Goal: Task Accomplishment & Management: Complete application form

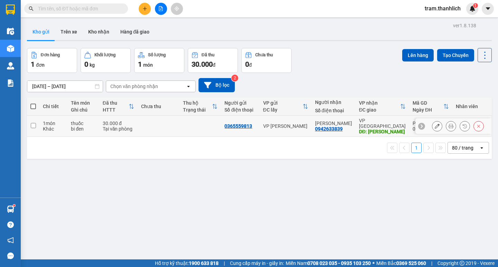
click at [446, 122] on button at bounding box center [451, 126] width 10 height 12
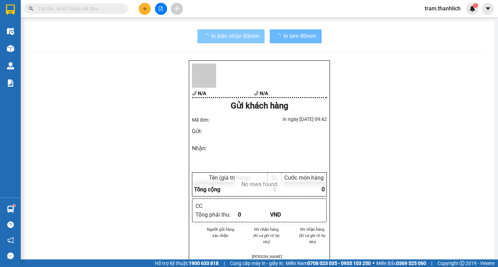
click at [238, 31] on button "In biên nhận 80mm" at bounding box center [230, 36] width 67 height 14
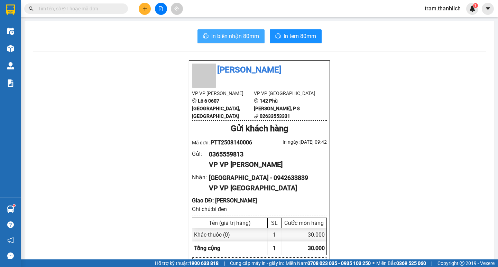
click at [238, 38] on span "In biên nhận 80mm" at bounding box center [235, 36] width 48 height 9
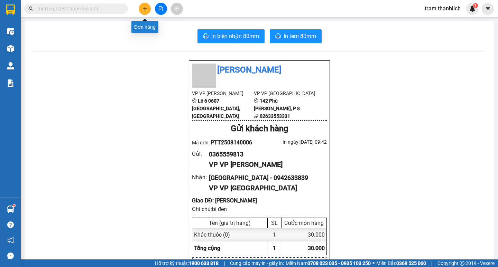
click at [141, 8] on button at bounding box center [145, 9] width 12 height 12
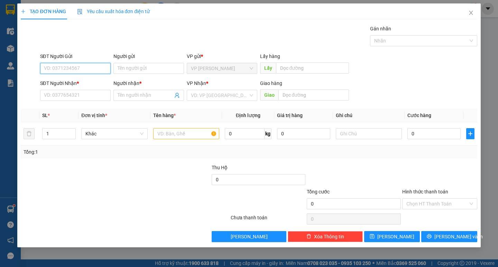
click at [90, 70] on input "SĐT Người Gửi" at bounding box center [75, 68] width 71 height 11
click at [93, 66] on input "SĐT Người Gửi" at bounding box center [75, 68] width 71 height 11
type input "0377091101"
click at [76, 95] on input "SĐT Người Nhận *" at bounding box center [75, 95] width 71 height 11
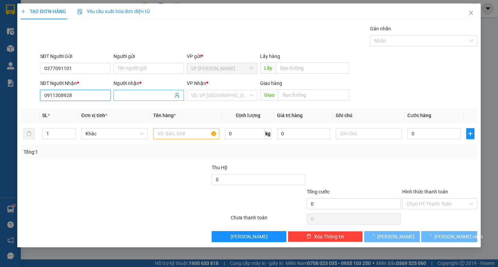
type input "0911308928"
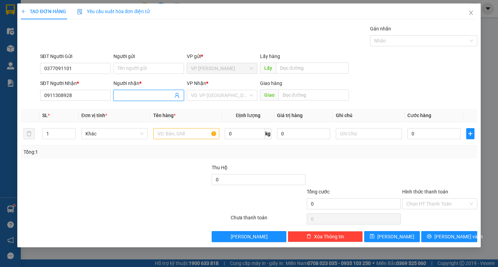
click at [137, 95] on input "Người nhận *" at bounding box center [145, 96] width 55 height 8
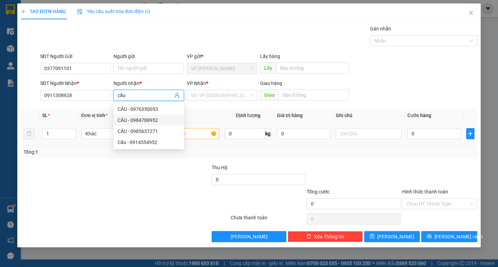
type input "cầu"
click at [208, 138] on input "text" at bounding box center [186, 133] width 66 height 11
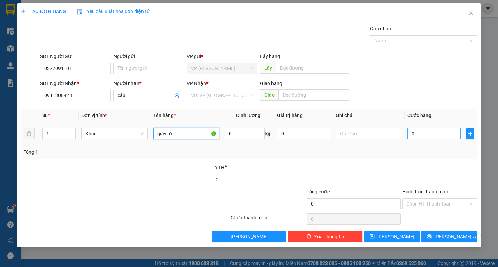
type input "giấy tờ"
click at [423, 133] on input "0" at bounding box center [433, 133] width 53 height 11
type input "3"
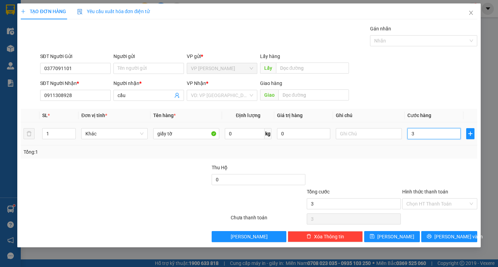
type input "30"
type input "300"
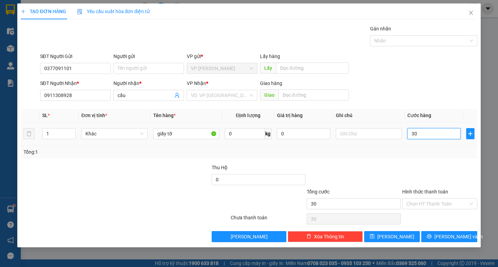
type input "300"
type input "3.000"
type input "30.000"
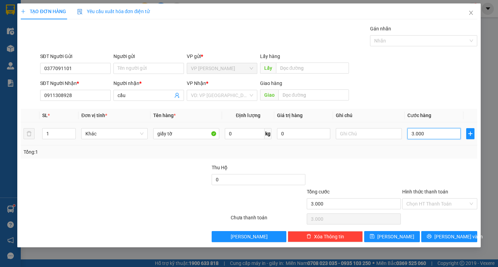
type input "30.000"
click at [433, 137] on input "30.000" at bounding box center [433, 133] width 53 height 11
type input "2"
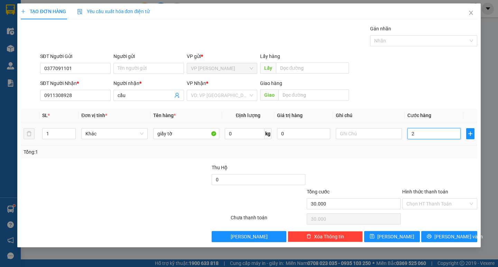
type input "2"
type input "20"
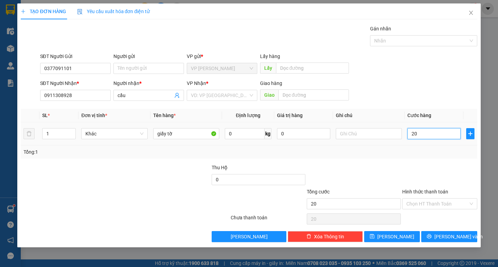
type input "200"
type input "2.000"
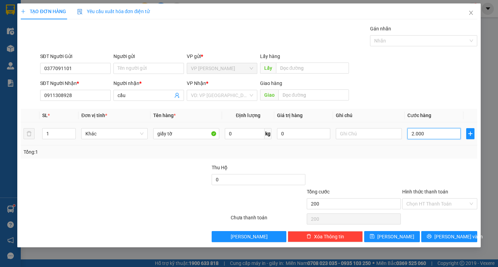
type input "2.000"
type input "20.000"
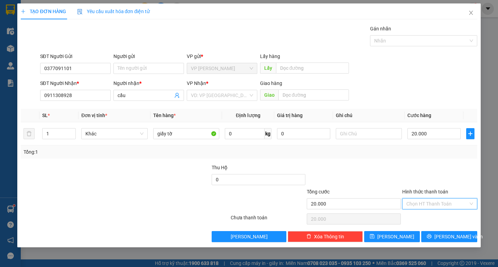
click at [432, 206] on input "Hình thức thanh toán" at bounding box center [437, 204] width 62 height 10
click at [432, 214] on div "Tại văn phòng" at bounding box center [439, 218] width 67 height 8
type input "0"
click at [432, 237] on icon "printer" at bounding box center [429, 236] width 4 height 4
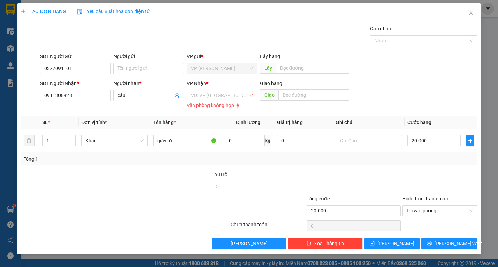
click at [207, 96] on input "search" at bounding box center [219, 95] width 57 height 10
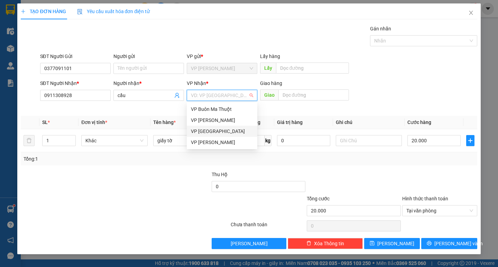
click at [211, 129] on div "VP [GEOGRAPHIC_DATA]" at bounding box center [222, 132] width 62 height 8
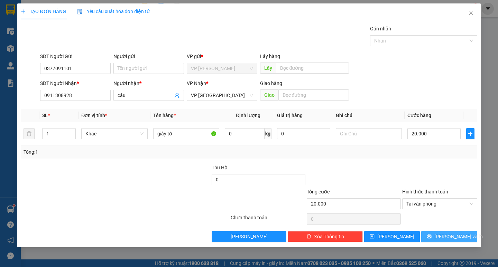
click at [446, 239] on span "[PERSON_NAME] và In" at bounding box center [458, 237] width 48 height 8
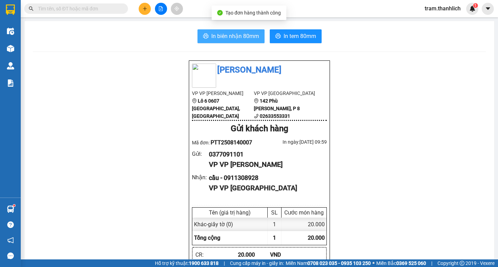
click at [259, 34] on button "In biên nhận 80mm" at bounding box center [230, 36] width 67 height 14
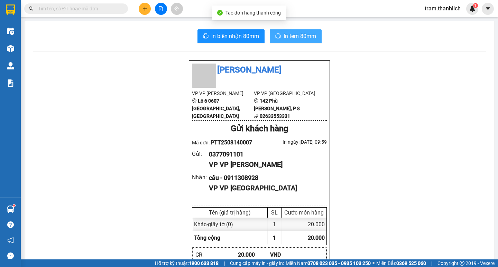
click at [308, 39] on span "In tem 80mm" at bounding box center [300, 36] width 33 height 9
click at [146, 8] on icon "plus" at bounding box center [144, 8] width 5 height 5
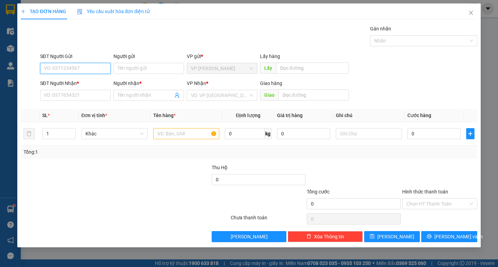
click at [104, 72] on input "SĐT Người Gửi" at bounding box center [75, 68] width 71 height 11
click at [473, 12] on icon "close" at bounding box center [471, 13] width 6 height 6
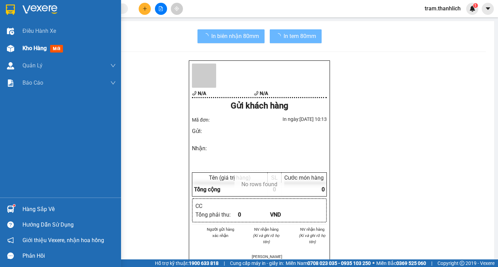
click at [18, 44] on div "Kho hàng mới" at bounding box center [60, 48] width 121 height 17
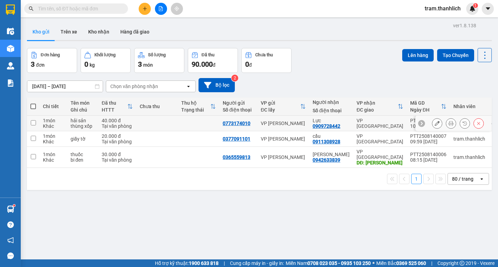
click at [447, 119] on button at bounding box center [451, 124] width 10 height 12
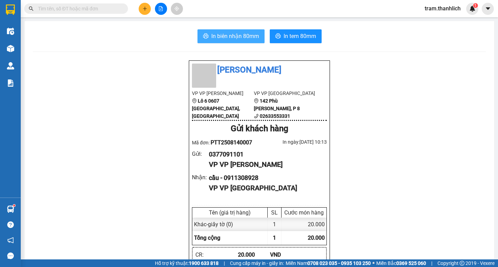
click at [230, 38] on span "In biên nhận 80mm" at bounding box center [235, 36] width 48 height 9
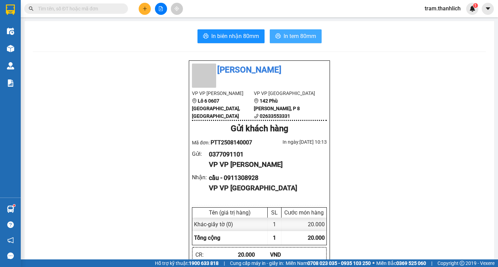
click at [303, 40] on span "In tem 80mm" at bounding box center [300, 36] width 33 height 9
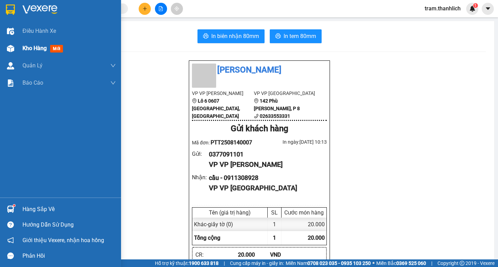
click at [14, 48] on img at bounding box center [10, 48] width 7 height 7
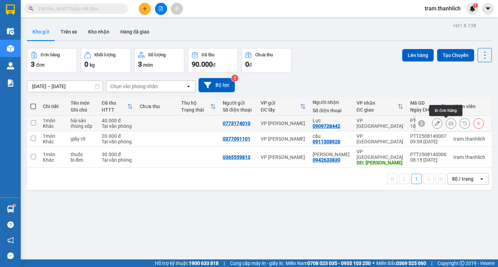
click at [448, 125] on icon at bounding box center [450, 123] width 5 height 5
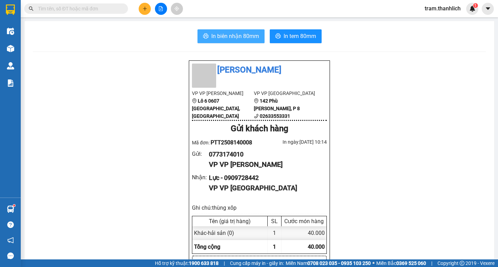
click at [247, 31] on button "In biên nhận 80mm" at bounding box center [230, 36] width 67 height 14
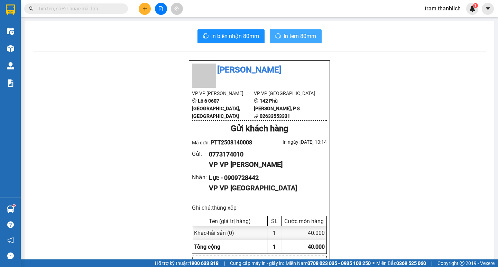
click at [301, 36] on span "In tem 80mm" at bounding box center [300, 36] width 33 height 9
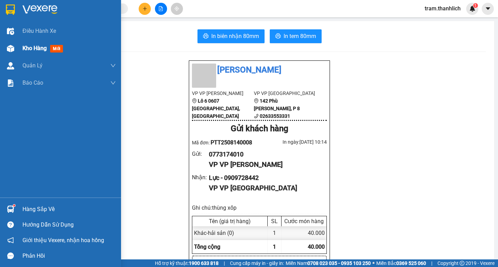
click at [38, 48] on span "Kho hàng" at bounding box center [34, 48] width 24 height 7
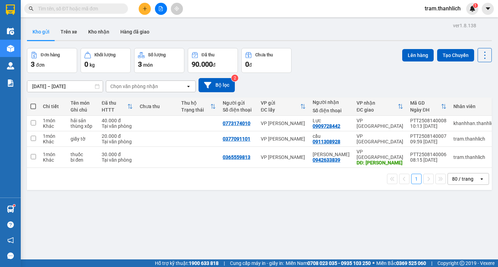
click at [146, 7] on icon "plus" at bounding box center [144, 8] width 5 height 5
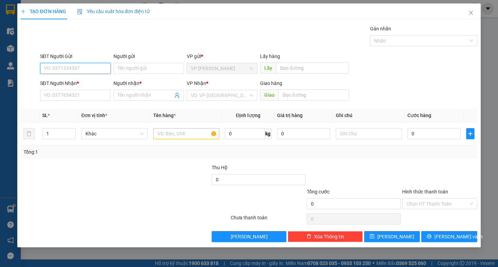
click at [81, 63] on input "SĐT Người Gửi" at bounding box center [75, 68] width 71 height 11
type input "0989032899"
click at [79, 95] on input "SĐT Người Nhận *" at bounding box center [75, 95] width 71 height 11
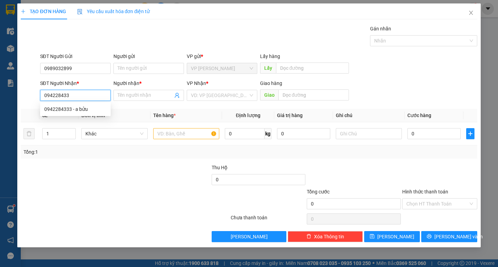
type input "0942284333"
click at [79, 110] on div "0942284333 - a bửu" at bounding box center [75, 109] width 62 height 8
type input "a bửu"
type input "0942284333"
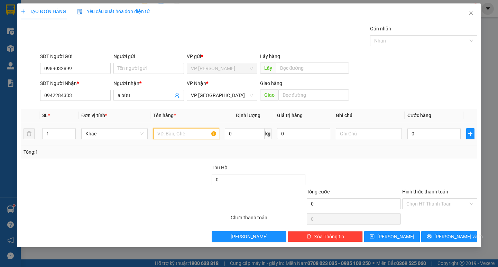
click at [212, 135] on input "text" at bounding box center [186, 133] width 66 height 11
type input "GIẤY TỜ"
click at [428, 137] on input "0" at bounding box center [433, 133] width 53 height 11
type input "3"
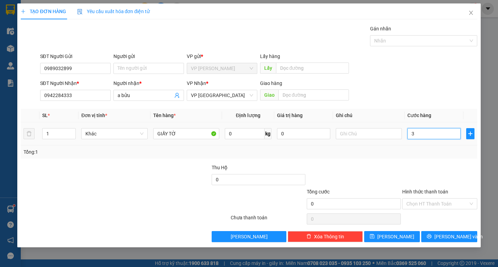
type input "3"
type input "30"
type input "300"
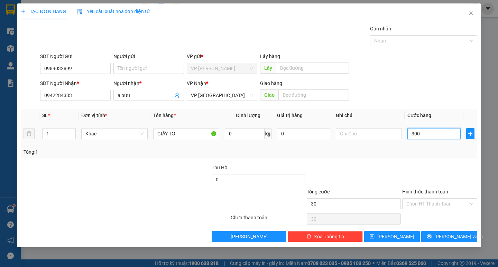
type input "300"
type input "3.000"
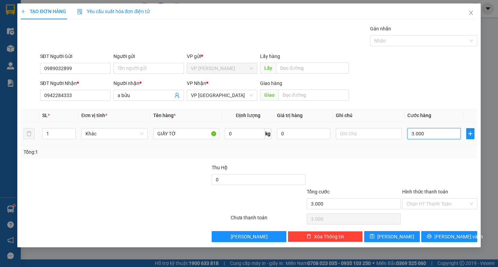
type input "30.000"
drag, startPoint x: 429, startPoint y: 204, endPoint x: 428, endPoint y: 210, distance: 6.3
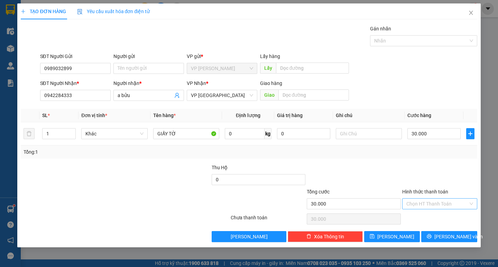
click at [429, 204] on input "Hình thức thanh toán" at bounding box center [437, 204] width 62 height 10
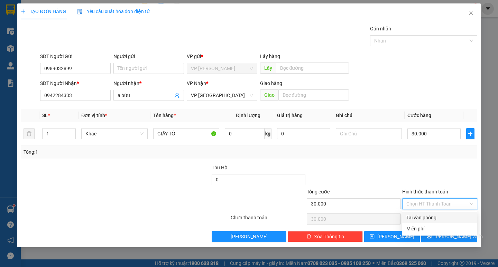
click at [428, 215] on div "Tại văn phòng" at bounding box center [439, 218] width 67 height 8
type input "0"
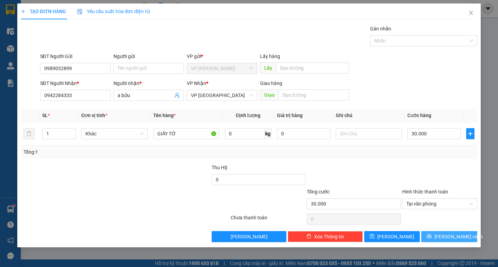
click at [430, 234] on button "[PERSON_NAME] và In" at bounding box center [449, 236] width 56 height 11
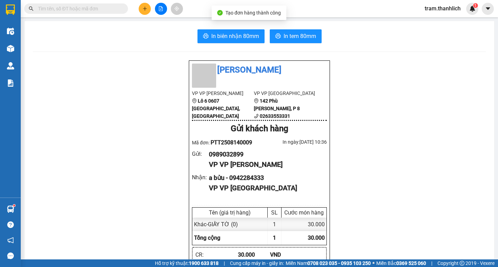
click at [232, 30] on button "In biên nhận 80mm" at bounding box center [230, 36] width 67 height 14
drag, startPoint x: 307, startPoint y: 43, endPoint x: 303, endPoint y: 41, distance: 5.0
drag, startPoint x: 302, startPoint y: 40, endPoint x: 300, endPoint y: 36, distance: 5.1
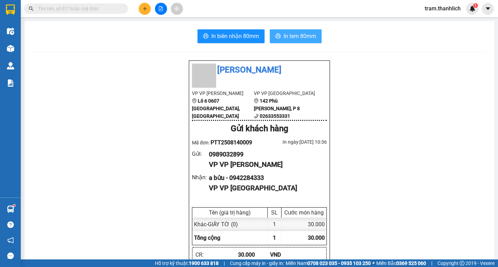
click at [302, 40] on span "In tem 80mm" at bounding box center [300, 36] width 33 height 9
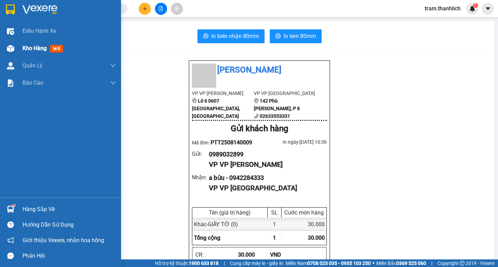
click at [22, 51] on div "Kho hàng mới" at bounding box center [60, 48] width 121 height 17
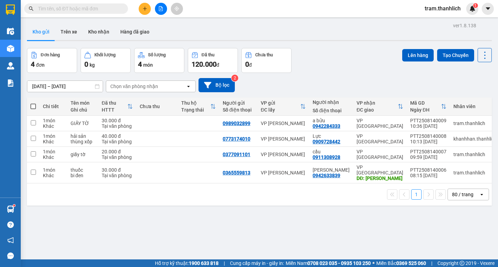
click at [145, 10] on icon "plus" at bounding box center [144, 8] width 5 height 5
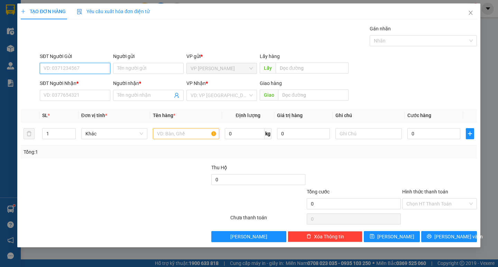
click at [104, 67] on input "SĐT Người Gửi" at bounding box center [75, 68] width 71 height 11
click at [88, 84] on div "0769967714 - LỜI" at bounding box center [75, 82] width 62 height 8
type input "0769967714"
type input "LỜI"
type input "0769967714"
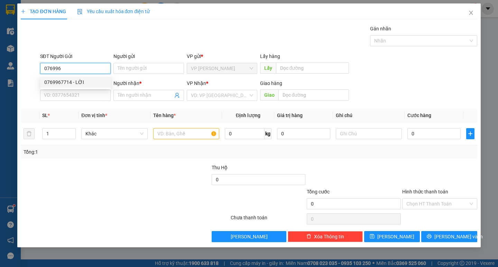
type input "LỜI"
type input "0769967714"
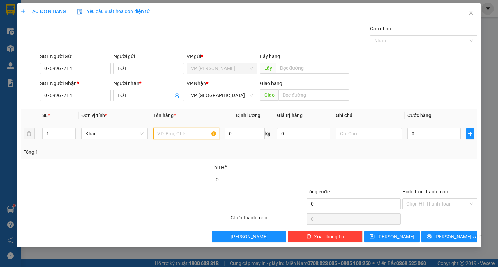
click at [164, 134] on input "text" at bounding box center [186, 133] width 66 height 11
type input "HS"
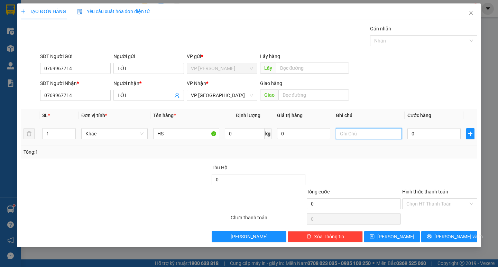
click at [352, 132] on input "text" at bounding box center [369, 133] width 66 height 11
type input "THUNG XỐP"
click at [420, 136] on input "0" at bounding box center [433, 133] width 53 height 11
type input "1"
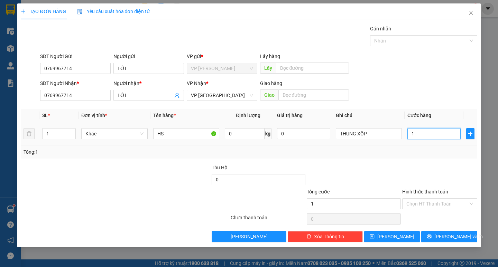
type input "1"
type input "10"
type input "100"
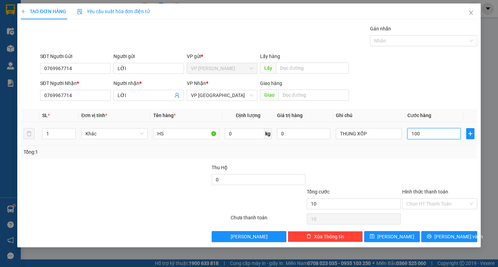
type input "100"
type input "1.000"
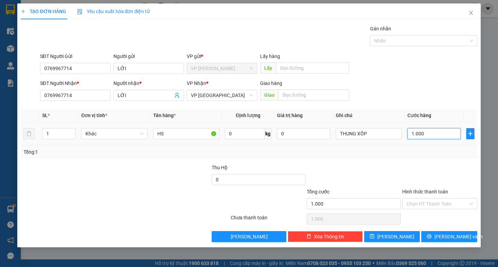
type input "10.000"
type input "100.000"
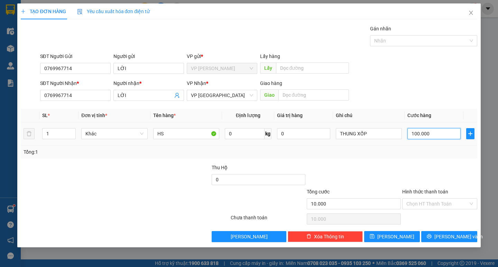
type input "100.000"
click at [432, 237] on icon "printer" at bounding box center [429, 236] width 4 height 4
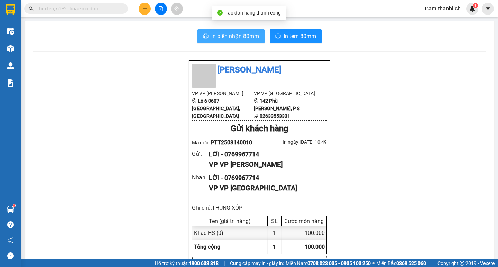
click at [231, 39] on span "In biên nhận 80mm" at bounding box center [235, 36] width 48 height 9
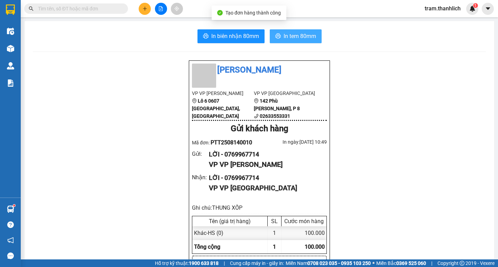
click at [303, 35] on span "In tem 80mm" at bounding box center [300, 36] width 33 height 9
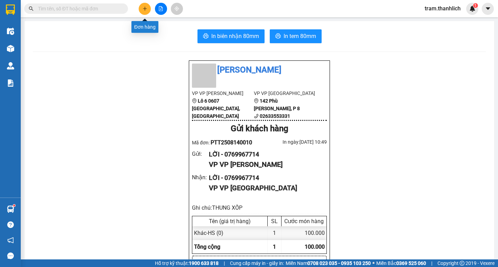
click at [143, 12] on button at bounding box center [145, 9] width 12 height 12
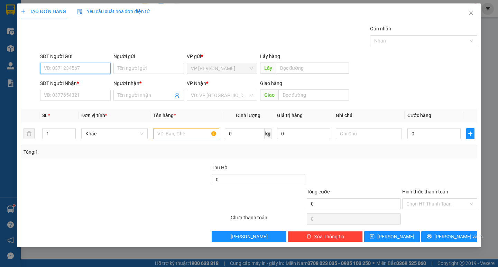
click at [85, 72] on input "SĐT Người Gửi" at bounding box center [75, 68] width 71 height 11
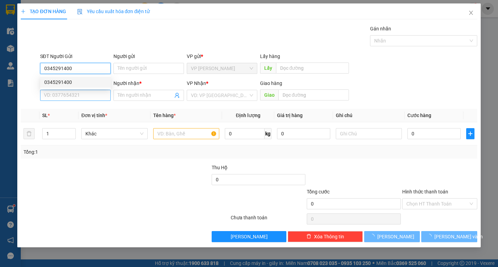
type input "0345291400"
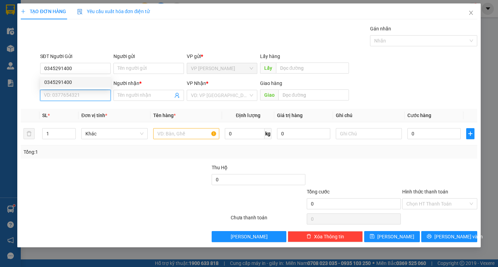
click at [84, 93] on input "SĐT Người Nhận *" at bounding box center [75, 95] width 71 height 11
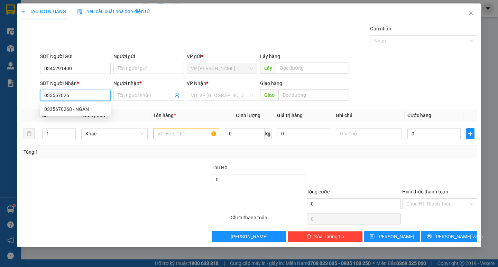
type input "0335670268"
click at [83, 113] on div "0335670268 - NGÂN" at bounding box center [75, 109] width 62 height 8
type input "NGÂN"
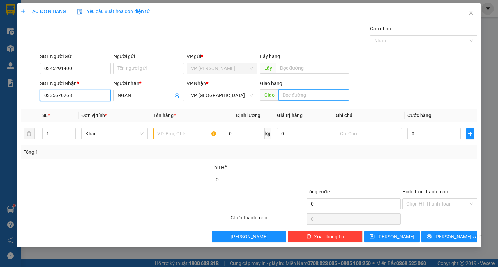
type input "0335670268"
click at [299, 95] on input "text" at bounding box center [313, 95] width 71 height 11
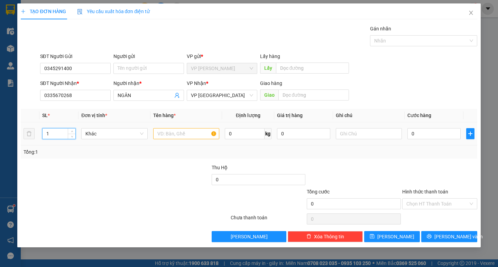
click at [58, 135] on input "1" at bounding box center [59, 134] width 33 height 10
type input "25"
click at [210, 133] on input "text" at bounding box center [186, 133] width 66 height 11
type input "C"
type input "S"
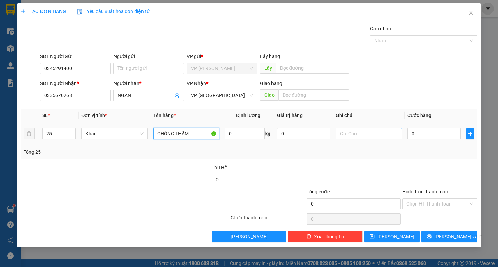
type input "CHỐNG THẤM"
click at [351, 136] on input "text" at bounding box center [369, 133] width 66 height 11
type input "15 CAN _10 BAO"
click at [418, 132] on input "0" at bounding box center [433, 133] width 53 height 11
type input "3"
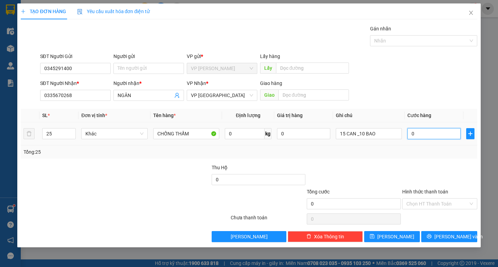
type input "3"
type input "35"
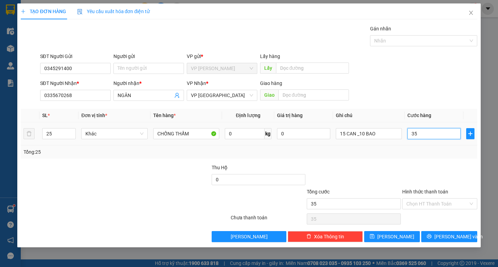
type input "350"
type input "3.500"
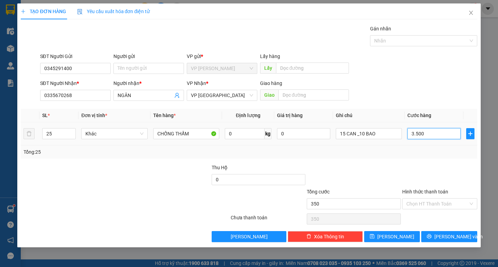
type input "3.500"
type input "35.000"
type input "350.000"
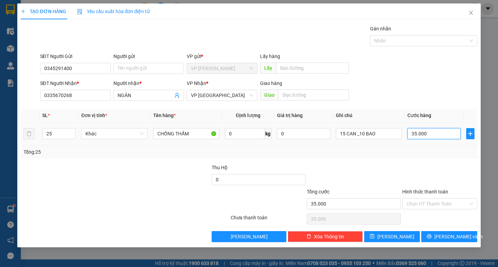
type input "350.000"
click at [441, 235] on button "[PERSON_NAME] và In" at bounding box center [449, 236] width 56 height 11
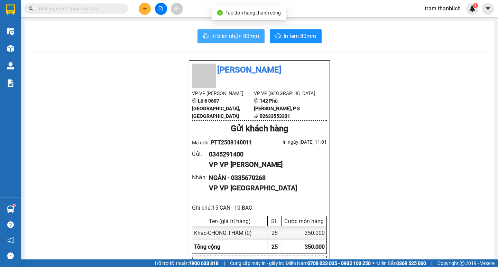
click at [221, 39] on span "In biên nhận 80mm" at bounding box center [235, 36] width 48 height 9
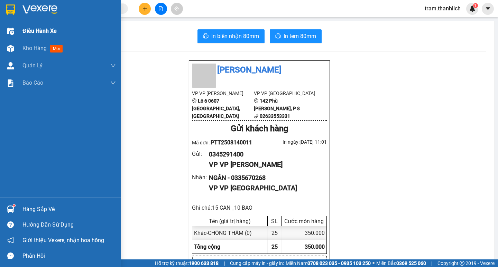
drag, startPoint x: 28, startPoint y: 50, endPoint x: 23, endPoint y: 39, distance: 11.9
click at [29, 50] on span "Kho hàng" at bounding box center [34, 48] width 24 height 7
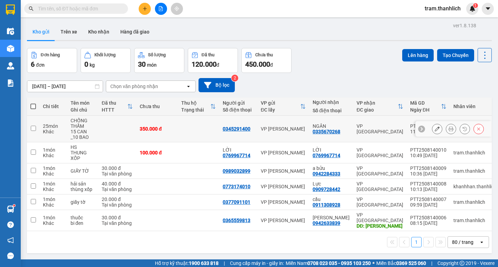
click at [432, 127] on button at bounding box center [437, 129] width 10 height 12
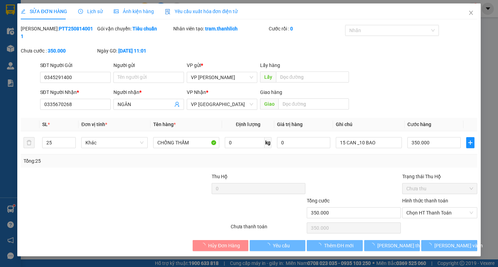
type input "0345291400"
type input "0335670268"
type input "350.000"
click at [314, 99] on input "text" at bounding box center [313, 104] width 71 height 11
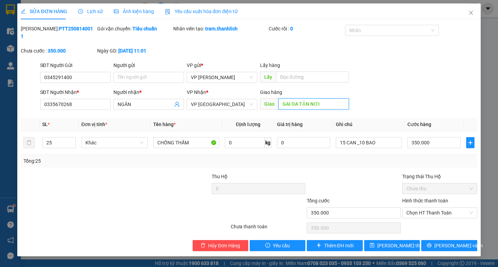
click at [300, 99] on input "GAI OA TẬN NƠI" at bounding box center [313, 104] width 71 height 11
type input "GIAO TẬN NƠI"
click at [434, 240] on button "[PERSON_NAME] và In" at bounding box center [449, 245] width 56 height 11
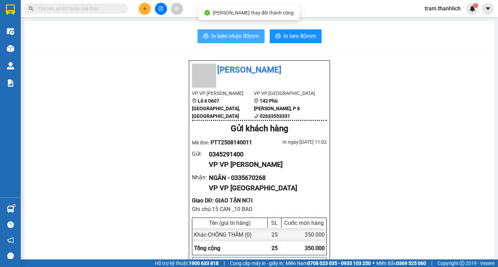
click at [221, 31] on button "In biên nhận 80mm" at bounding box center [230, 36] width 67 height 14
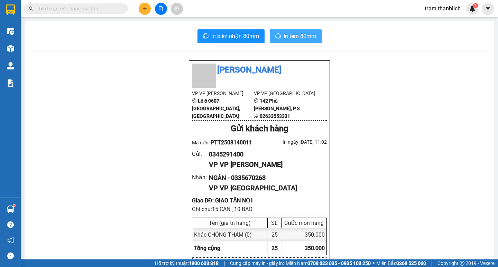
click at [285, 36] on span "In tem 80mm" at bounding box center [300, 36] width 33 height 9
click at [146, 8] on icon "plus" at bounding box center [144, 8] width 5 height 5
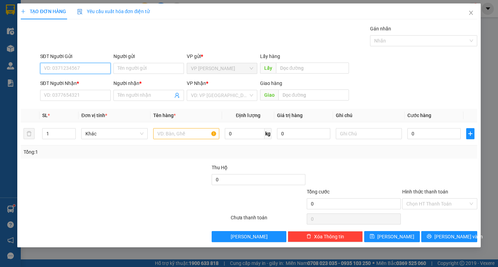
click at [84, 68] on input "SĐT Người Gửi" at bounding box center [75, 68] width 71 height 11
paste input "0968896167"
type input "0968896167"
click at [71, 94] on input "SĐT Người Nhận *" at bounding box center [75, 95] width 71 height 11
paste input "0968896167"
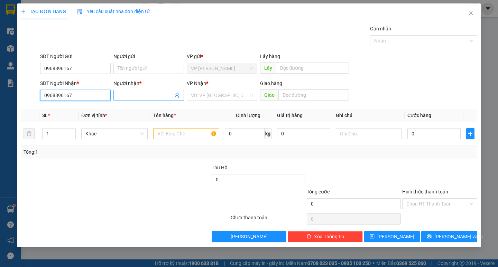
type input "0968896167"
click at [143, 97] on input "Người nhận *" at bounding box center [145, 96] width 55 height 8
type input "K"
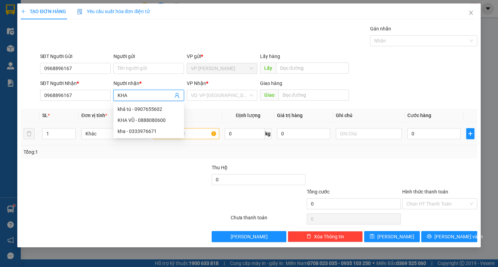
type input "KHA"
click at [211, 134] on input "text" at bounding box center [186, 133] width 66 height 11
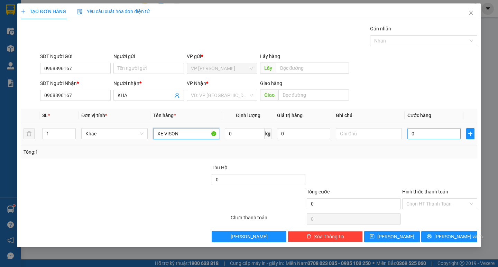
type input "XE VISON"
click at [438, 131] on input "0" at bounding box center [433, 133] width 53 height 11
type input "54"
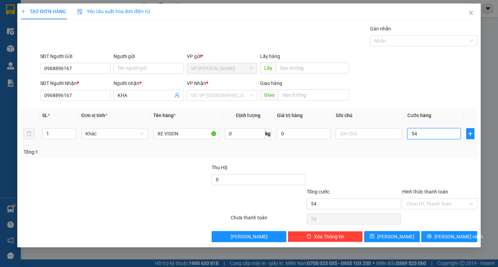
type input "540"
type input "5.400"
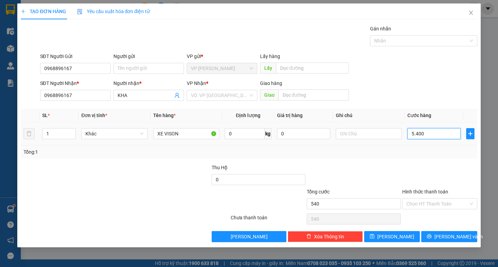
type input "5.400"
type input "54.000"
click at [438, 131] on input "54.000" at bounding box center [433, 133] width 53 height 11
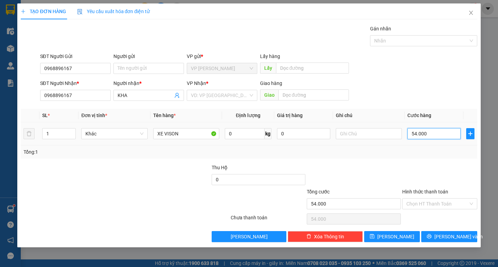
click at [438, 131] on input "54.000" at bounding box center [433, 133] width 53 height 11
type input "4"
type input "40"
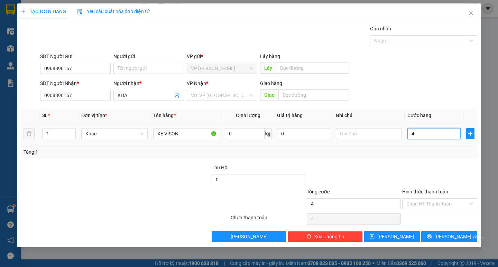
type input "40"
type input "400"
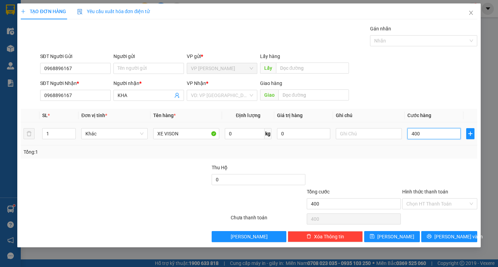
type input "4.000"
type input "40.000"
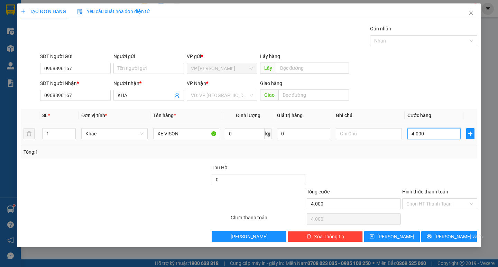
type input "40.000"
type input "400.000"
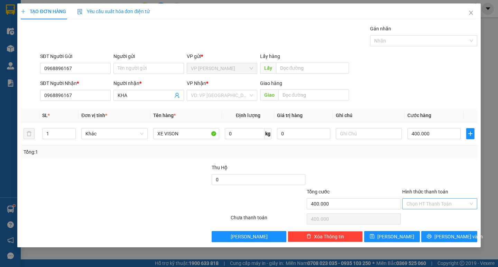
click at [426, 203] on input "Hình thức thanh toán" at bounding box center [437, 204] width 62 height 10
drag, startPoint x: 427, startPoint y: 211, endPoint x: 427, endPoint y: 216, distance: 5.9
click at [427, 211] on div "Hình thức thanh toán Chọn HT Thanh Toán" at bounding box center [439, 200] width 75 height 24
click at [427, 217] on div "Chọn HT Thanh Toán" at bounding box center [439, 219] width 76 height 14
click at [427, 204] on input "Hình thức thanh toán" at bounding box center [437, 204] width 62 height 10
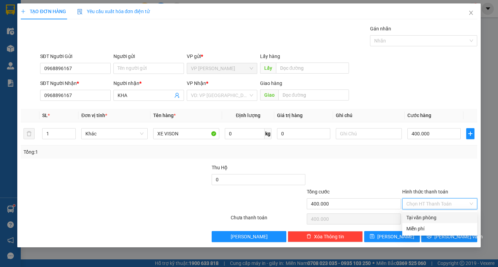
drag, startPoint x: 427, startPoint y: 215, endPoint x: 436, endPoint y: 229, distance: 16.4
click at [427, 217] on div "Tại văn phòng" at bounding box center [439, 218] width 67 height 8
type input "0"
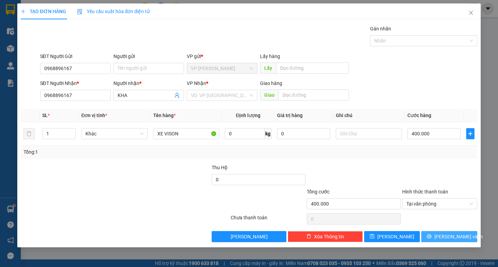
click at [438, 233] on button "[PERSON_NAME] và In" at bounding box center [449, 236] width 56 height 11
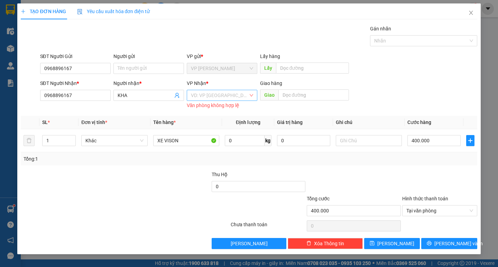
click at [204, 100] on input "search" at bounding box center [219, 95] width 57 height 10
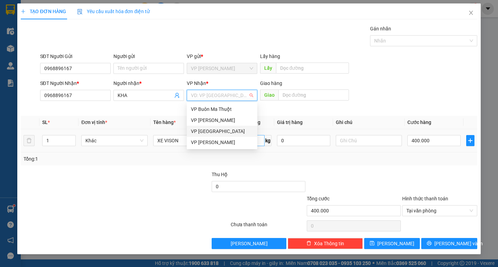
click at [215, 131] on div "VP [GEOGRAPHIC_DATA]" at bounding box center [222, 132] width 62 height 8
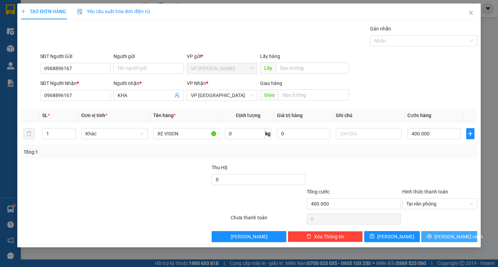
click at [437, 232] on button "[PERSON_NAME] và In" at bounding box center [449, 236] width 56 height 11
click at [433, 229] on div "Transit Pickup Surcharge Ids Transit Deliver Surcharge Ids Transit Deliver Surc…" at bounding box center [249, 133] width 456 height 217
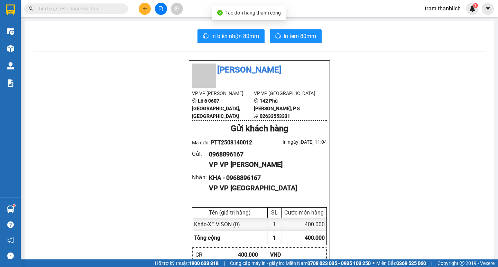
click at [243, 30] on button "In biên nhận 80mm" at bounding box center [230, 36] width 67 height 14
click at [302, 34] on span "In tem 80mm" at bounding box center [300, 36] width 33 height 9
click at [143, 11] on button at bounding box center [145, 9] width 12 height 12
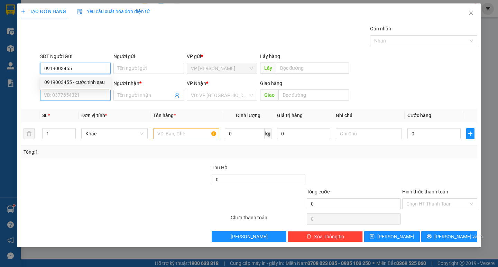
type input "0919003455"
click at [89, 98] on input "SĐT Người Nhận *" at bounding box center [75, 95] width 71 height 11
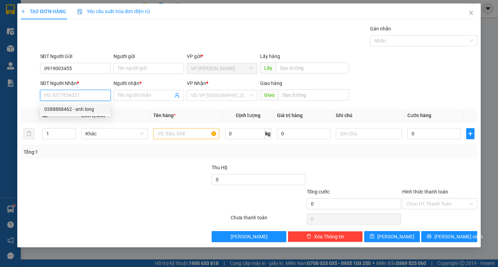
click at [78, 109] on div "0388888462 - anh long" at bounding box center [75, 109] width 62 height 8
type input "0388888462"
type input "anh long"
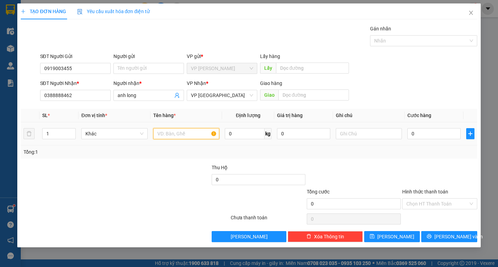
click at [215, 136] on input "text" at bounding box center [186, 133] width 66 height 11
click at [209, 137] on input "text" at bounding box center [186, 133] width 66 height 11
type input "HỒ SƠ"
click at [418, 135] on input "0" at bounding box center [433, 133] width 53 height 11
type input "3"
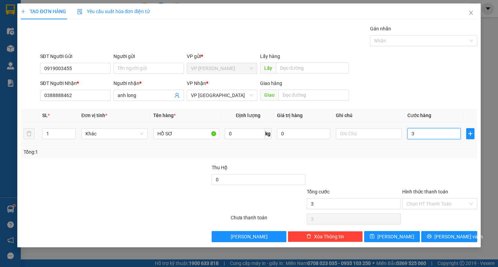
type input "3"
type input "3.020"
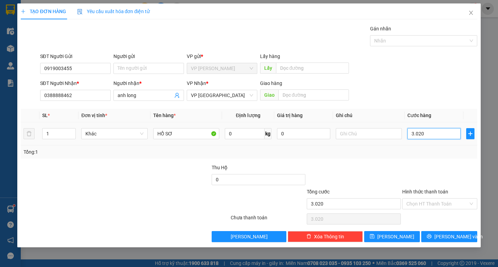
type input "30.200"
type input "302.000"
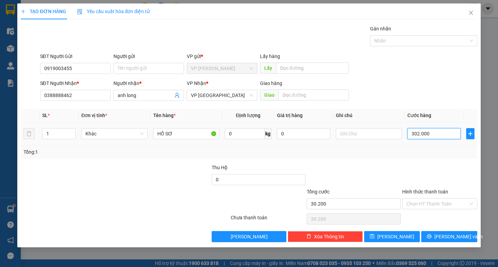
type input "302.000"
click at [418, 135] on input "302.000" at bounding box center [433, 133] width 53 height 11
type input "3"
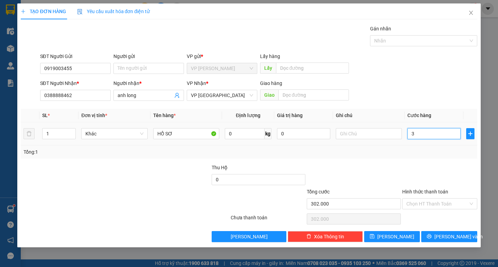
type input "3"
type input "30"
type input "300"
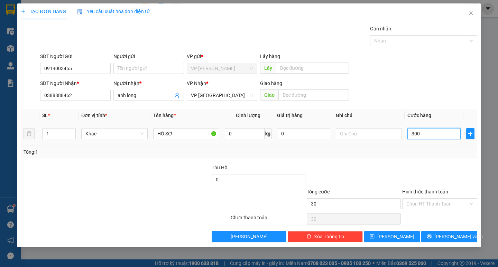
type input "300"
type input "3.000"
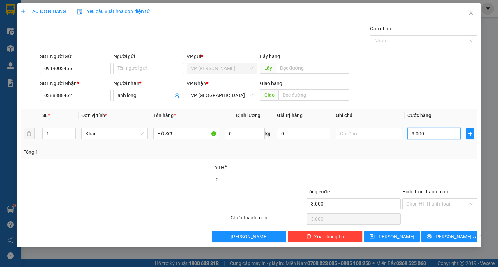
type input "30.000"
click at [435, 206] on input "Hình thức thanh toán" at bounding box center [437, 204] width 62 height 10
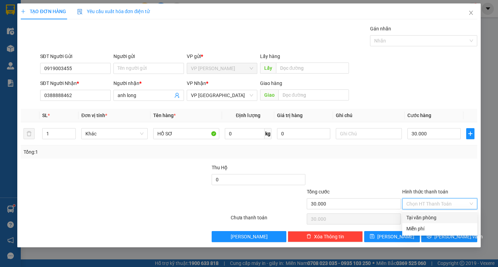
click at [434, 217] on div "Tại văn phòng" at bounding box center [439, 218] width 67 height 8
type input "0"
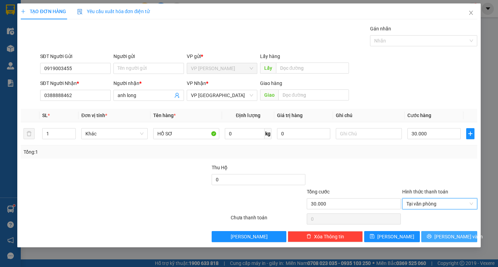
click at [432, 238] on icon "printer" at bounding box center [429, 236] width 5 height 5
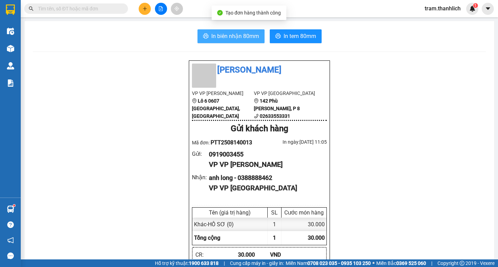
click at [249, 33] on span "In biên nhận 80mm" at bounding box center [235, 36] width 48 height 9
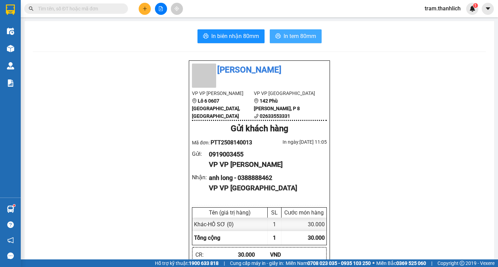
click at [290, 38] on span "In tem 80mm" at bounding box center [300, 36] width 33 height 9
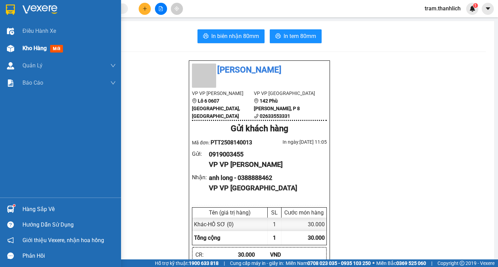
click at [31, 51] on span "Kho hàng" at bounding box center [34, 48] width 24 height 7
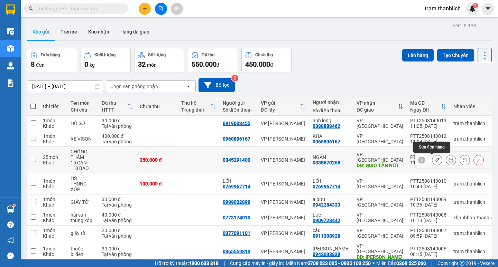
click at [435, 160] on icon at bounding box center [437, 160] width 5 height 5
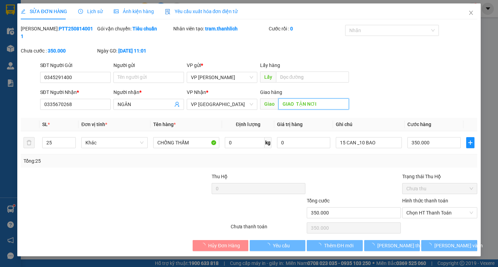
type input "0345291400"
type input "0335670268"
type input "GIAO TẬN NƠI"
type input "350.000"
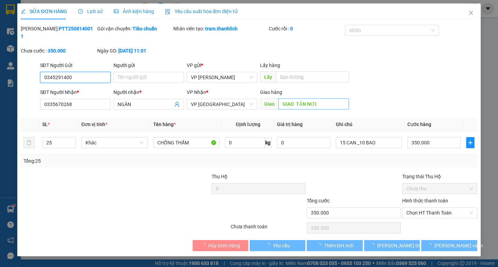
click at [322, 99] on input "GIAO TẬN NƠI" at bounding box center [313, 104] width 71 height 11
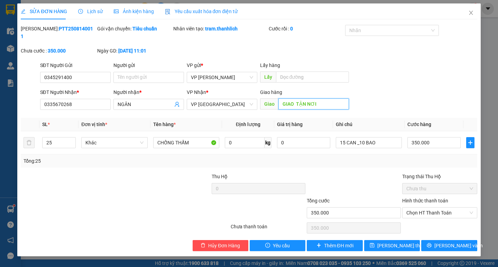
click at [322, 99] on input "GIAO TẬN NƠI" at bounding box center [313, 104] width 71 height 11
type input "21A [PERSON_NAME]"
click at [405, 240] on button "[PERSON_NAME] thay đổi" at bounding box center [392, 245] width 56 height 11
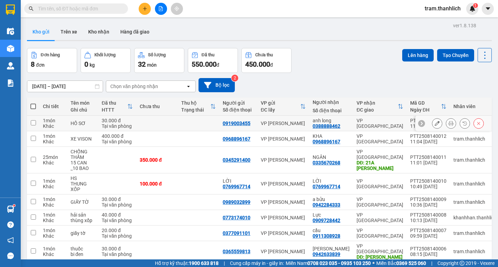
click at [432, 118] on button at bounding box center [437, 124] width 10 height 12
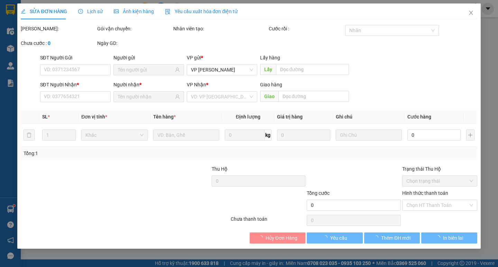
type input "0919003455"
type input "0388888462"
type input "30.000"
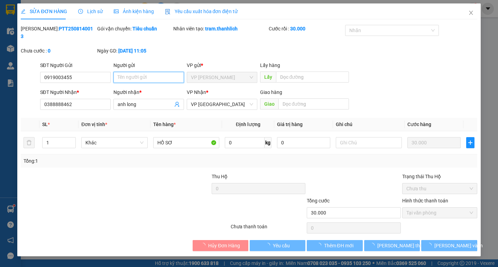
click at [161, 72] on input "Người gửi" at bounding box center [148, 77] width 71 height 11
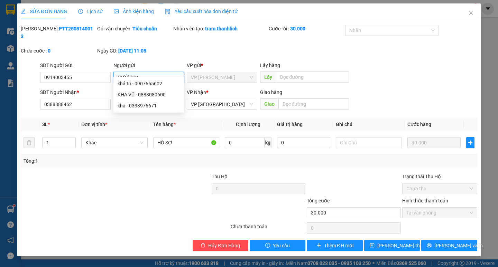
type input "CƯỚC SAU"
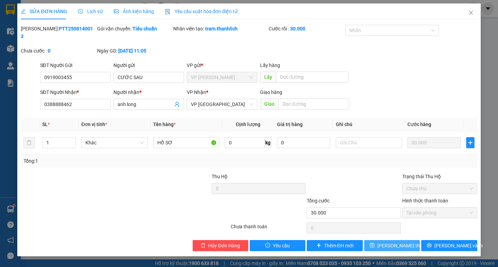
click at [374, 240] on button "[PERSON_NAME] thay đổi" at bounding box center [392, 245] width 56 height 11
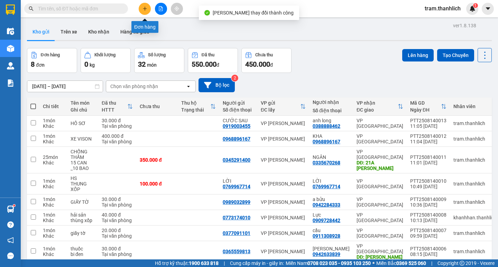
click at [143, 11] on button at bounding box center [145, 9] width 12 height 12
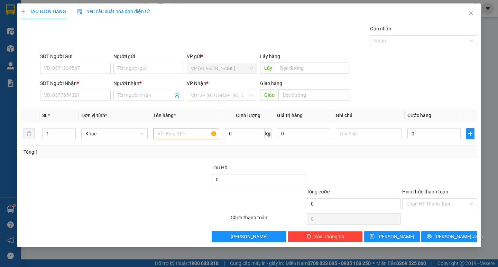
click at [100, 62] on div "SĐT Người Gửi" at bounding box center [75, 58] width 71 height 10
click at [99, 66] on input "SĐT Người Gửi" at bounding box center [75, 68] width 71 height 11
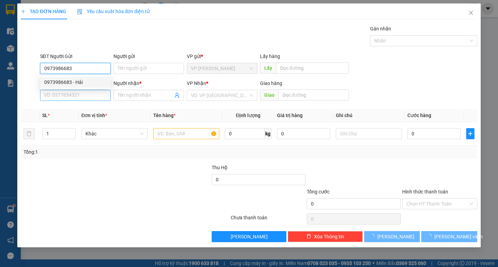
type input "0973986683"
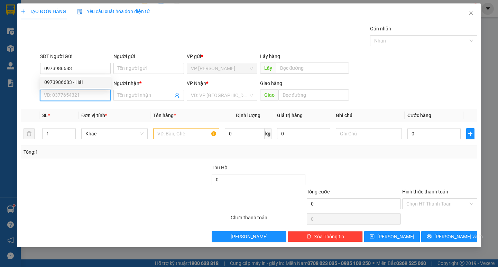
click at [90, 95] on input "SĐT Người Nhận *" at bounding box center [75, 95] width 71 height 11
type input "0973659850"
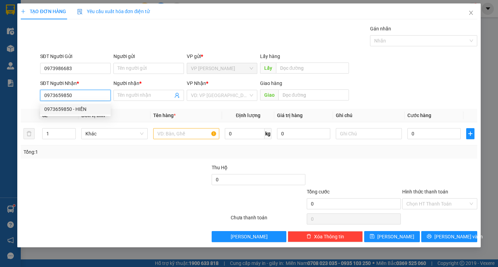
click at [85, 111] on div "0973659850 - HIỀN" at bounding box center [75, 109] width 62 height 8
type input "HIỀN"
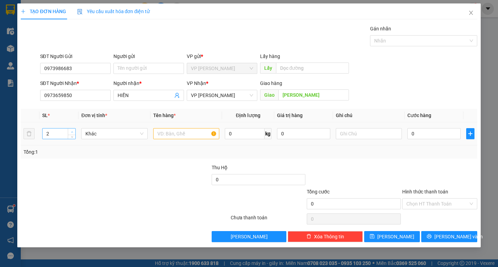
click at [72, 130] on span "up" at bounding box center [72, 132] width 4 height 4
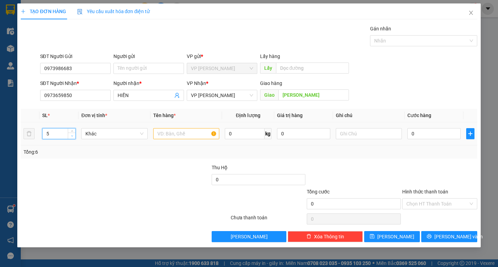
click at [69, 139] on span "Decrease Value" at bounding box center [72, 136] width 8 height 6
click at [71, 137] on icon "down" at bounding box center [72, 136] width 2 height 2
click at [73, 132] on icon "up" at bounding box center [72, 131] width 2 height 1
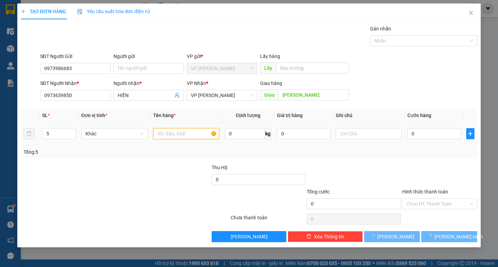
click at [202, 132] on input "text" at bounding box center [186, 133] width 66 height 11
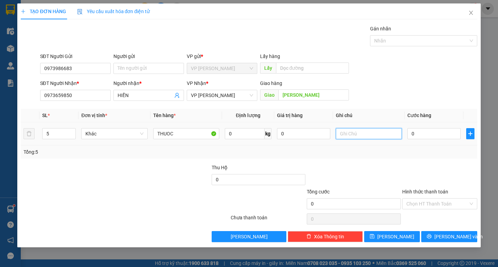
click at [359, 135] on input "text" at bounding box center [369, 133] width 66 height 11
click at [446, 132] on input "0" at bounding box center [433, 133] width 53 height 11
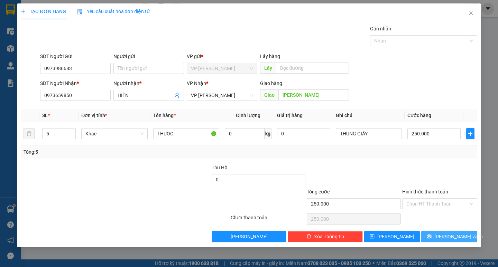
click at [429, 235] on button "[PERSON_NAME] và In" at bounding box center [449, 236] width 56 height 11
click at [453, 234] on span "[PERSON_NAME] và In" at bounding box center [458, 237] width 48 height 8
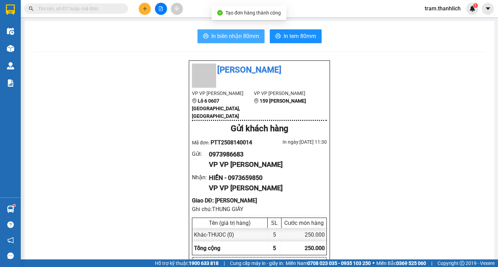
click at [211, 38] on span "In biên nhận 80mm" at bounding box center [235, 36] width 48 height 9
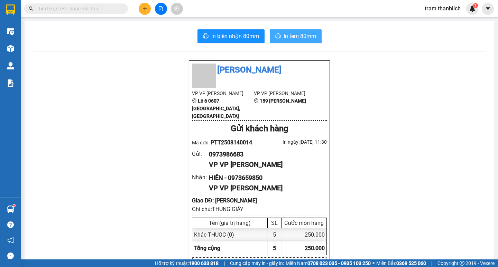
click at [284, 32] on span "In tem 80mm" at bounding box center [300, 36] width 33 height 9
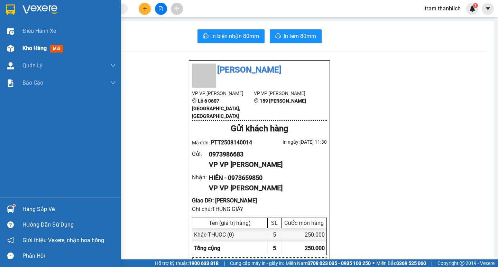
click at [29, 49] on span "Kho hàng" at bounding box center [34, 48] width 24 height 7
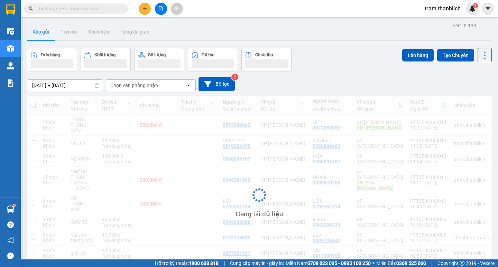
drag, startPoint x: 200, startPoint y: 79, endPoint x: 307, endPoint y: 115, distance: 113.1
click at [307, 115] on div "ver 1.8.138 Kho gửi Trên xe Kho nhận Hàng đã giao Đơn hàng Khối lượng Số lượng …" at bounding box center [259, 164] width 470 height 287
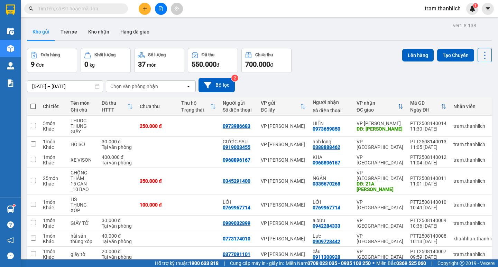
click at [321, 65] on div "Đơn hàng 9 đơn Khối lượng 0 kg Số lượng 37 món Đã thu 550.000 đ Chưa thu 700.00…" at bounding box center [259, 60] width 465 height 25
click at [432, 154] on button at bounding box center [437, 160] width 10 height 12
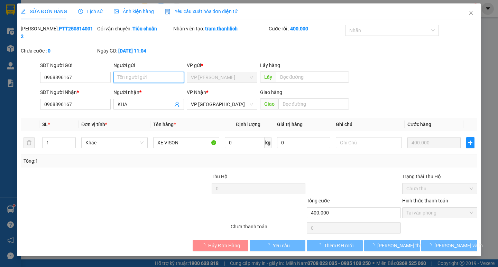
click at [142, 72] on input "Người gửi" at bounding box center [148, 77] width 71 height 11
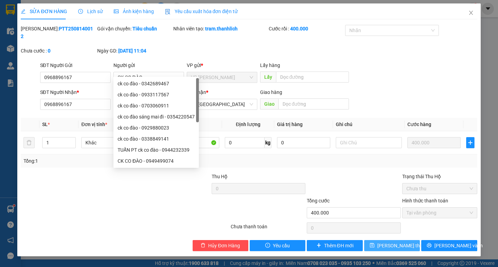
click at [396, 242] on span "[PERSON_NAME] thay đổi" at bounding box center [404, 246] width 55 height 8
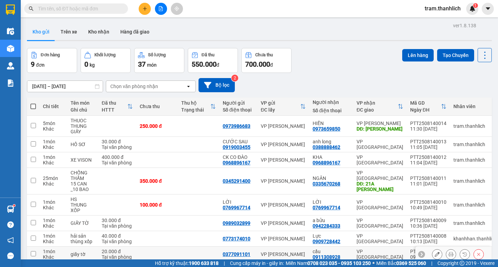
click at [33, 251] on input "checkbox" at bounding box center [33, 253] width 5 height 5
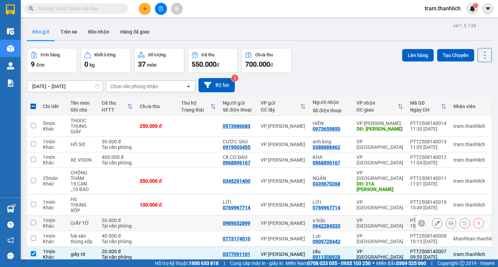
click at [34, 220] on input "checkbox" at bounding box center [33, 222] width 5 height 5
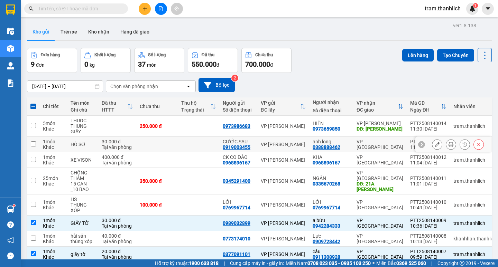
click at [31, 141] on input "checkbox" at bounding box center [33, 143] width 5 height 5
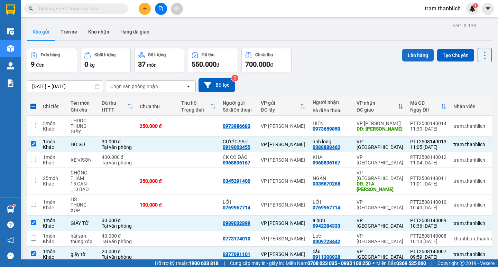
click at [403, 56] on button "Lên hàng" at bounding box center [417, 55] width 31 height 12
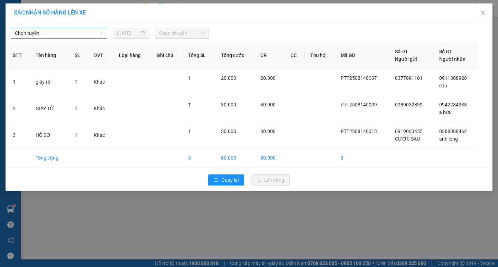
click at [65, 33] on span "Chọn tuyến" at bounding box center [59, 33] width 88 height 10
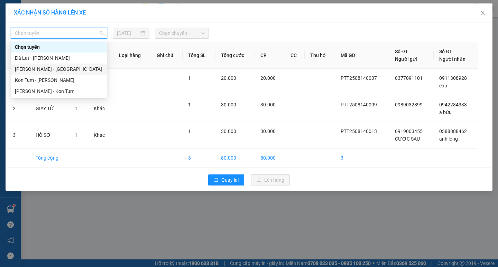
click at [50, 71] on div "[PERSON_NAME] - [GEOGRAPHIC_DATA]" at bounding box center [59, 69] width 88 height 8
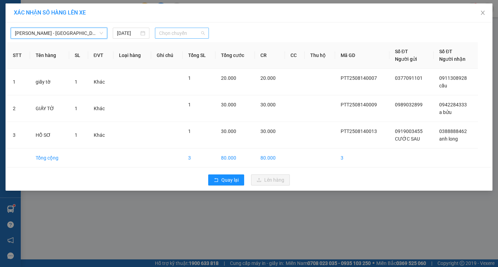
click at [185, 32] on span "Chọn chuyến" at bounding box center [182, 33] width 46 height 10
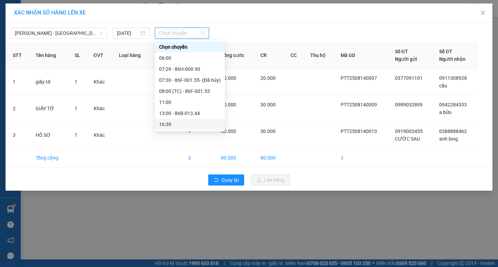
click at [189, 121] on div "16:30" at bounding box center [190, 125] width 62 height 8
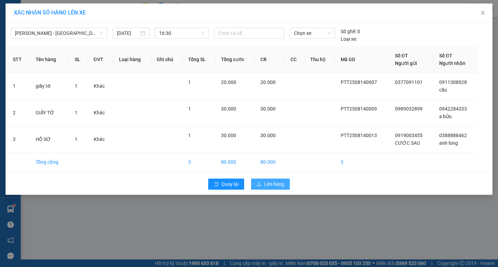
click at [267, 182] on span "Lên hàng" at bounding box center [274, 184] width 20 height 8
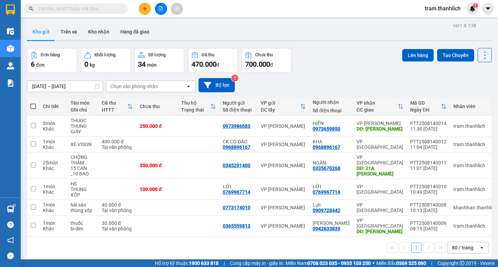
click at [148, 11] on button at bounding box center [145, 9] width 12 height 12
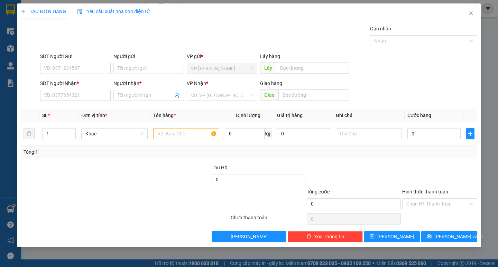
click at [81, 60] on div "SĐT Người Gửi" at bounding box center [75, 58] width 71 height 10
click at [82, 76] on div "SĐT Người Gửi VD: 0371234567" at bounding box center [75, 65] width 71 height 24
click at [87, 71] on input "SĐT Người Gửi" at bounding box center [75, 68] width 71 height 11
click at [73, 82] on div "0867758825" at bounding box center [75, 82] width 62 height 8
click at [171, 133] on input "text" at bounding box center [186, 133] width 66 height 11
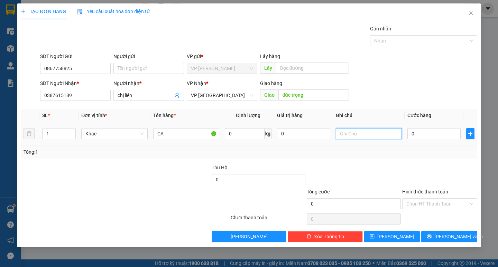
click at [354, 135] on input "text" at bounding box center [369, 133] width 66 height 11
click at [429, 125] on td "0" at bounding box center [434, 133] width 59 height 23
click at [426, 133] on input "0" at bounding box center [433, 133] width 53 height 11
drag, startPoint x: 436, startPoint y: 229, endPoint x: 437, endPoint y: 234, distance: 5.5
click at [436, 229] on div "Transit Pickup Surcharge Ids Transit Deliver Surcharge Ids Transit Deliver Surc…" at bounding box center [249, 133] width 456 height 217
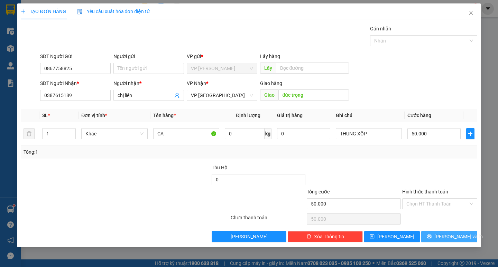
click at [432, 234] on icon "printer" at bounding box center [429, 236] width 5 height 5
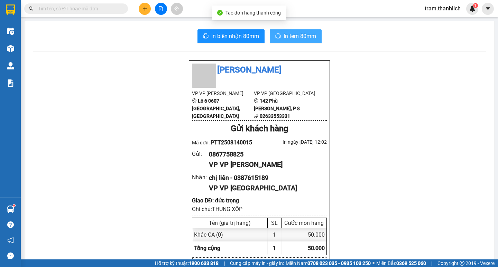
click at [306, 35] on span "In tem 80mm" at bounding box center [300, 36] width 33 height 9
click at [147, 7] on button at bounding box center [145, 9] width 12 height 12
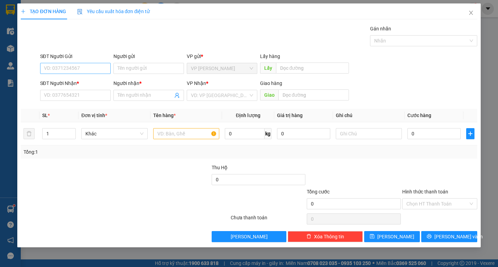
drag, startPoint x: 76, startPoint y: 60, endPoint x: 77, endPoint y: 67, distance: 7.6
click at [76, 63] on div "SĐT Người Gửi VD: 0371234567" at bounding box center [75, 65] width 71 height 24
click at [79, 96] on input "SĐT Người Nhận *" at bounding box center [75, 95] width 71 height 11
drag, startPoint x: 125, startPoint y: 86, endPoint x: 122, endPoint y: 90, distance: 4.2
click at [122, 90] on div "Người nhận *" at bounding box center [148, 85] width 71 height 10
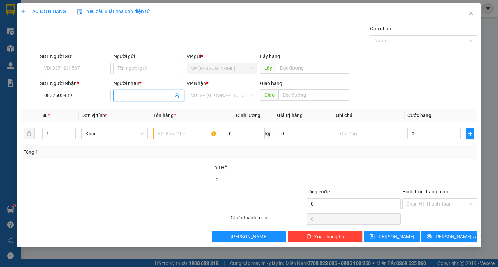
click at [122, 91] on span at bounding box center [148, 95] width 71 height 11
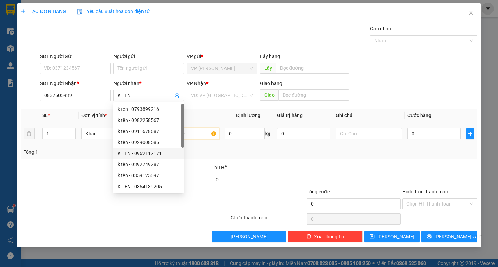
click at [211, 132] on input "text" at bounding box center [186, 133] width 66 height 11
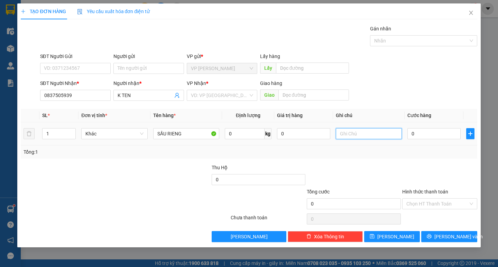
click at [361, 131] on input "text" at bounding box center [369, 133] width 66 height 11
click at [422, 133] on input "0" at bounding box center [433, 133] width 53 height 11
click at [428, 198] on div "Chọn HT Thanh Toán" at bounding box center [439, 203] width 75 height 11
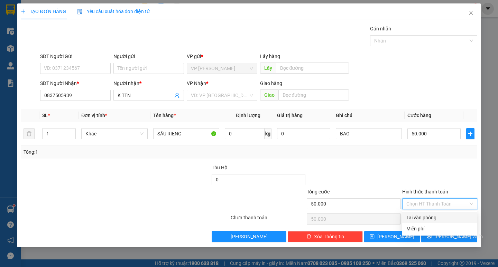
drag, startPoint x: 428, startPoint y: 207, endPoint x: 429, endPoint y: 214, distance: 6.6
click at [428, 208] on input "Hình thức thanh toán" at bounding box center [437, 204] width 62 height 10
click at [430, 216] on div "Tại văn phòng" at bounding box center [439, 218] width 67 height 8
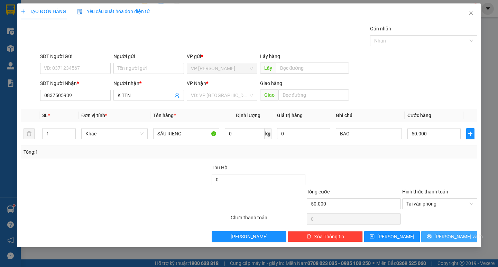
click at [432, 239] on icon "printer" at bounding box center [429, 236] width 5 height 5
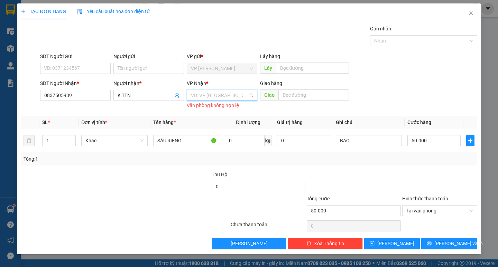
click at [219, 97] on input "search" at bounding box center [219, 95] width 57 height 10
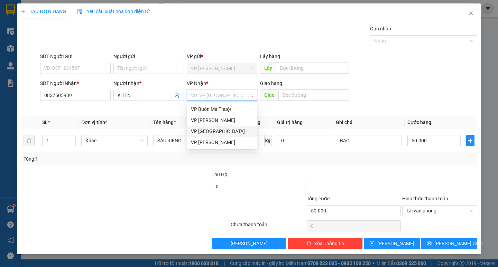
click at [205, 131] on div "VP [GEOGRAPHIC_DATA]" at bounding box center [222, 132] width 62 height 8
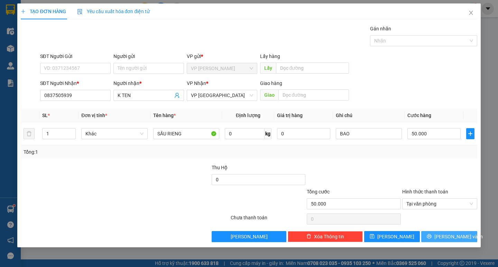
click at [457, 241] on button "[PERSON_NAME] và In" at bounding box center [449, 236] width 56 height 11
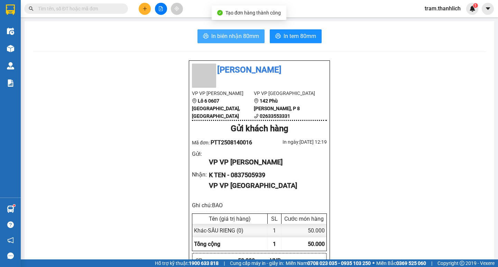
click at [204, 31] on button "In biên nhận 80mm" at bounding box center [230, 36] width 67 height 14
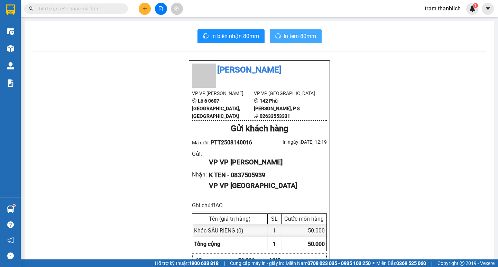
click at [292, 35] on span "In tem 80mm" at bounding box center [300, 36] width 33 height 9
